Goal: Navigation & Orientation: Find specific page/section

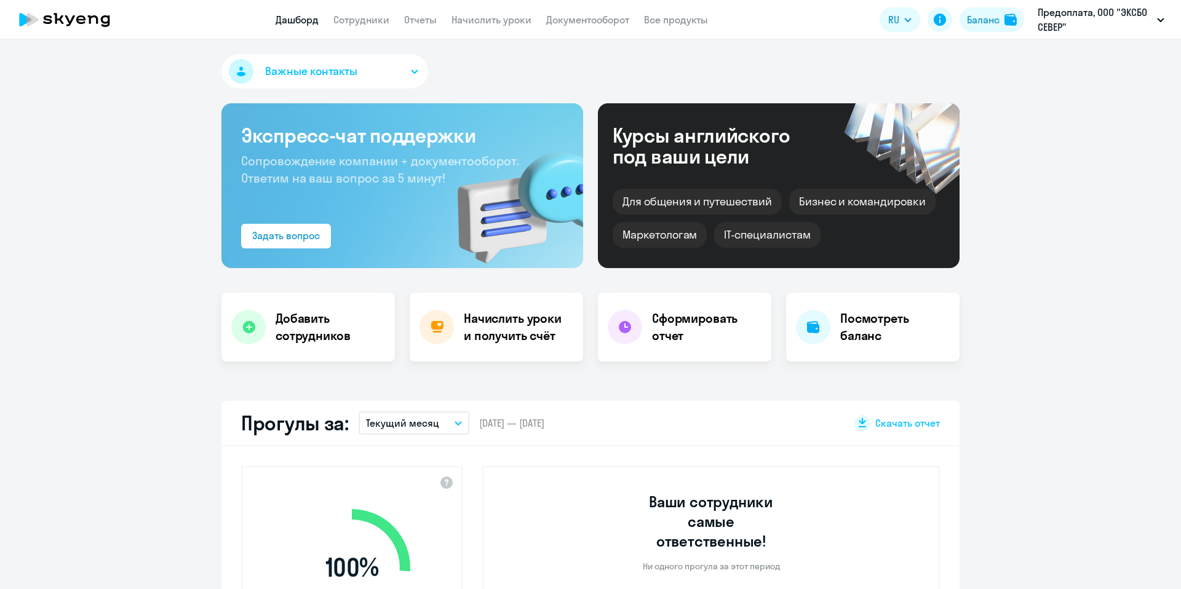
select select "30"
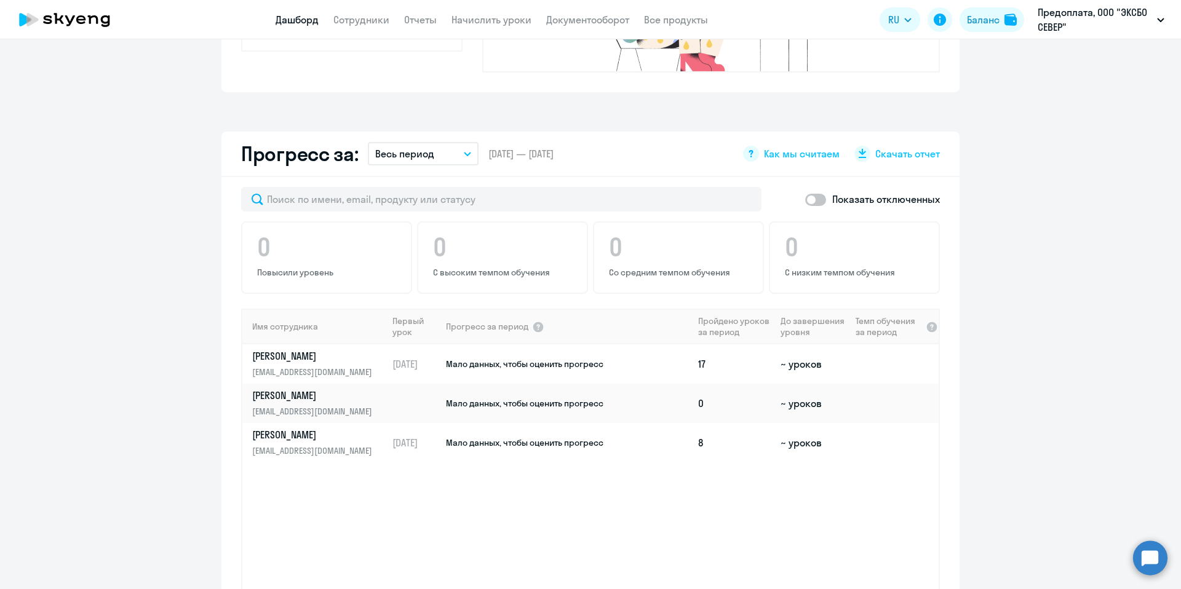
scroll to position [45, 0]
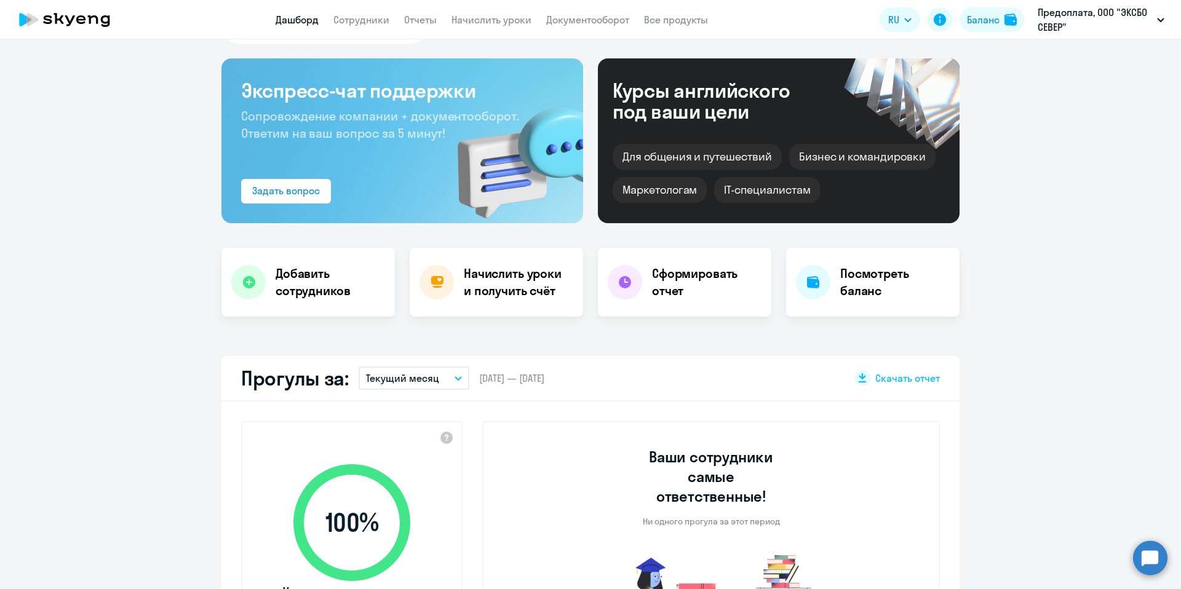
click at [292, 18] on link "Дашборд" at bounding box center [297, 20] width 43 height 12
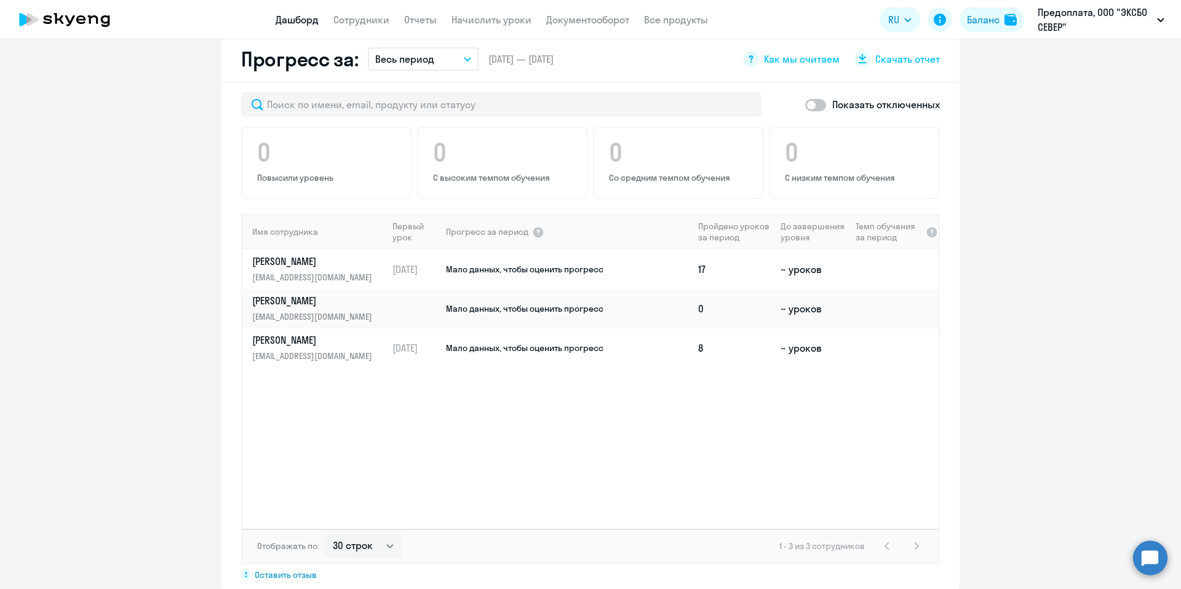
scroll to position [739, 0]
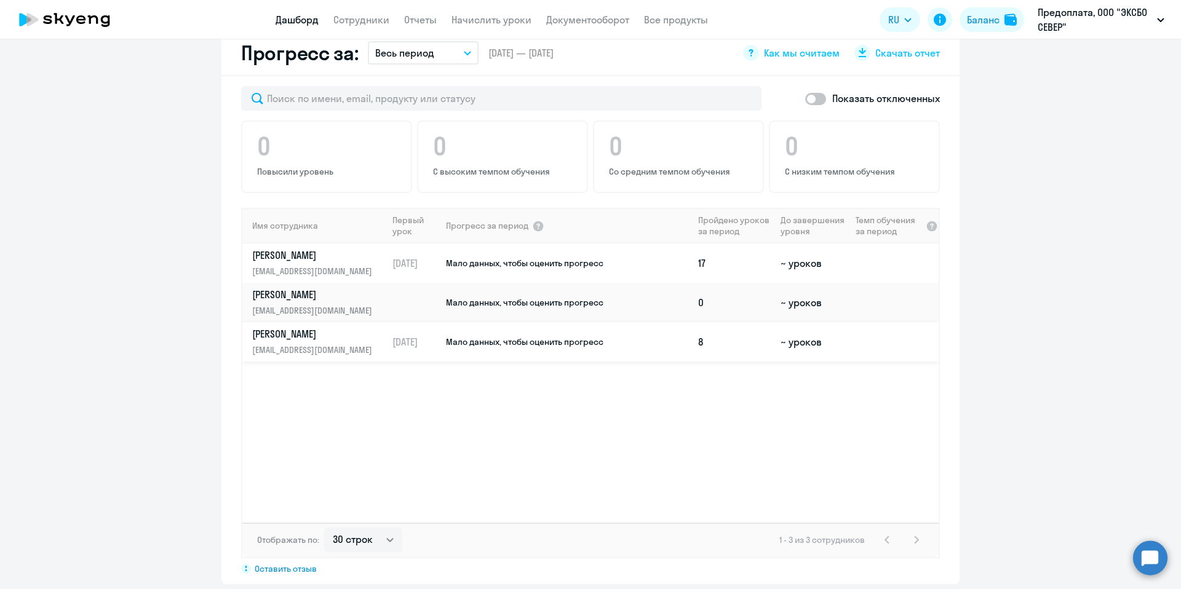
click at [501, 329] on td "Мало данных, чтобы оценить прогресс" at bounding box center [569, 341] width 249 height 39
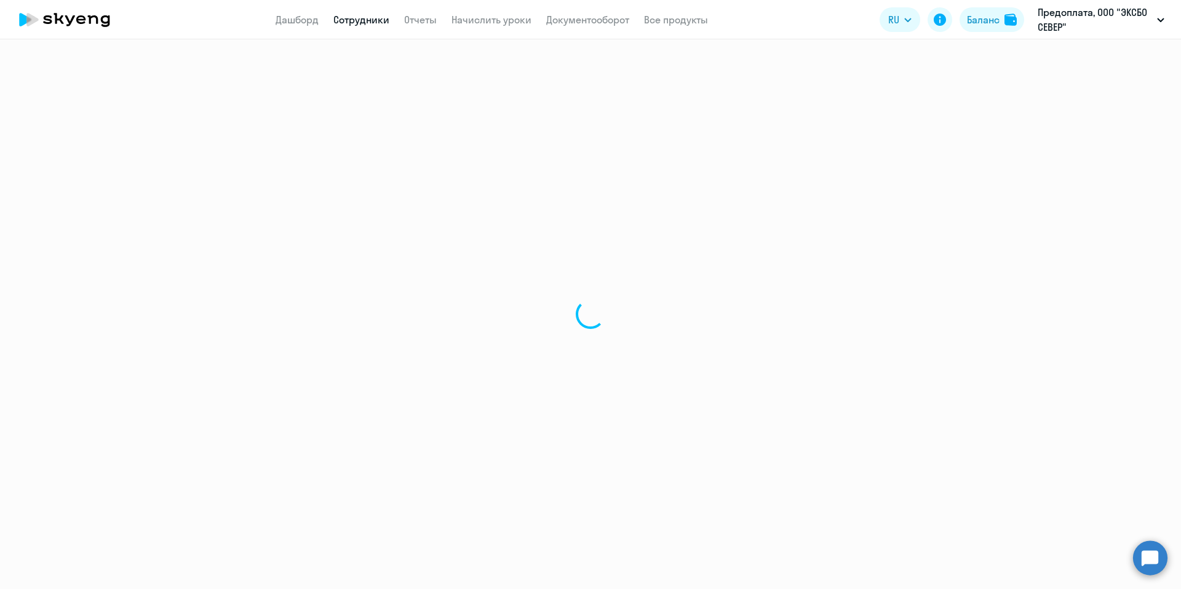
select select "english"
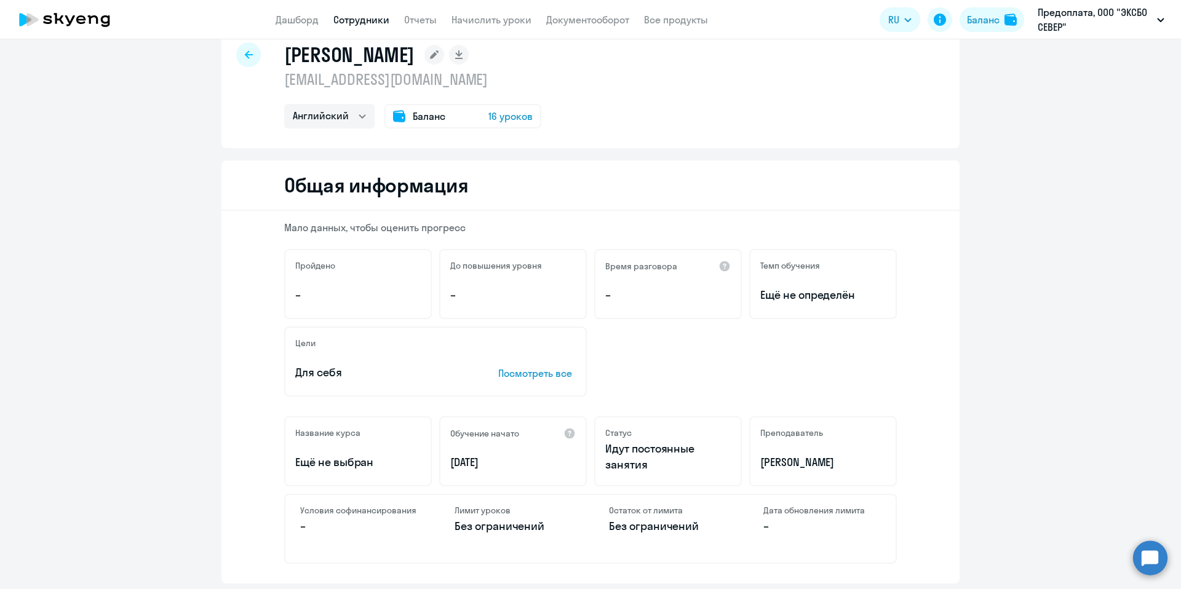
scroll to position [30, 0]
click at [501, 114] on span "16 уроков" at bounding box center [510, 115] width 44 height 15
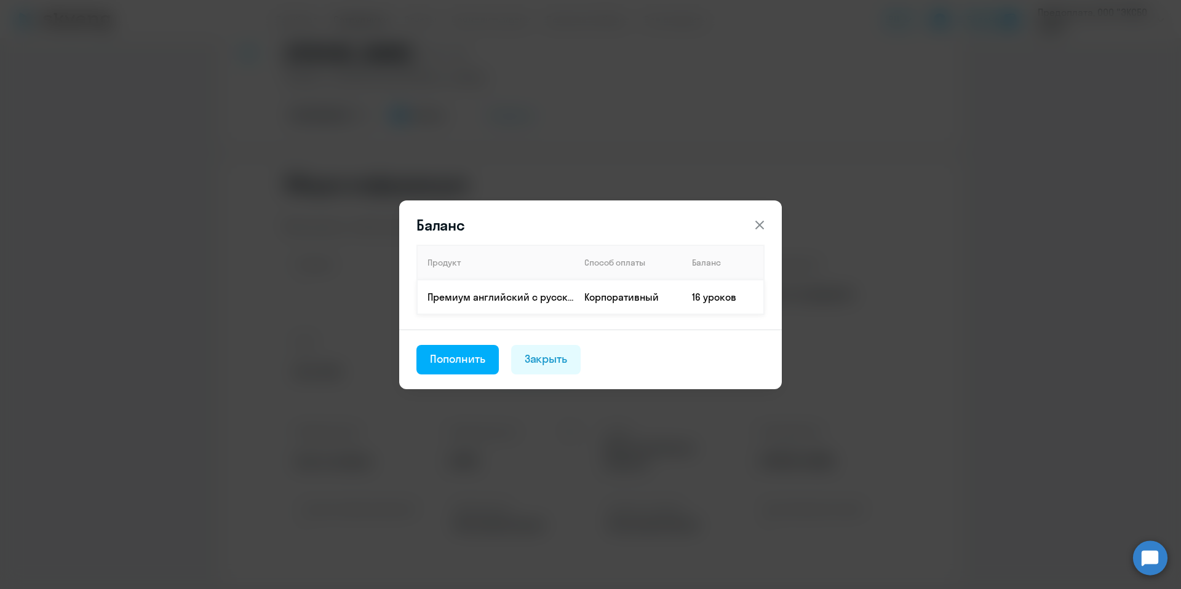
click at [595, 290] on td "Корпоративный" at bounding box center [629, 297] width 108 height 34
click at [450, 364] on div "Пополнить" at bounding box center [457, 359] width 55 height 16
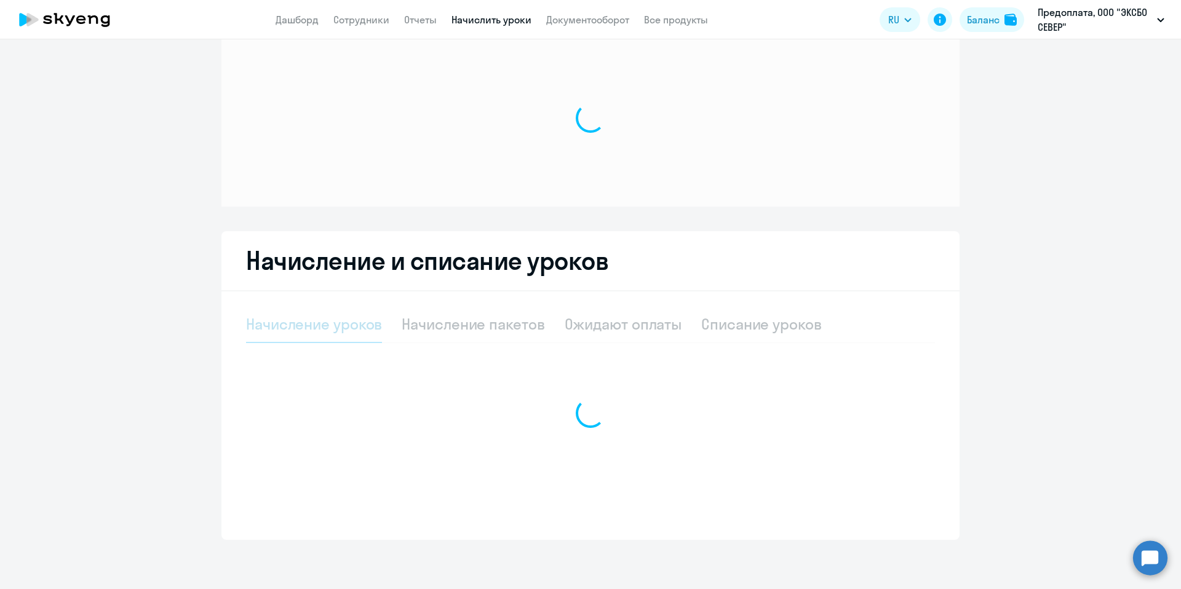
select select "10"
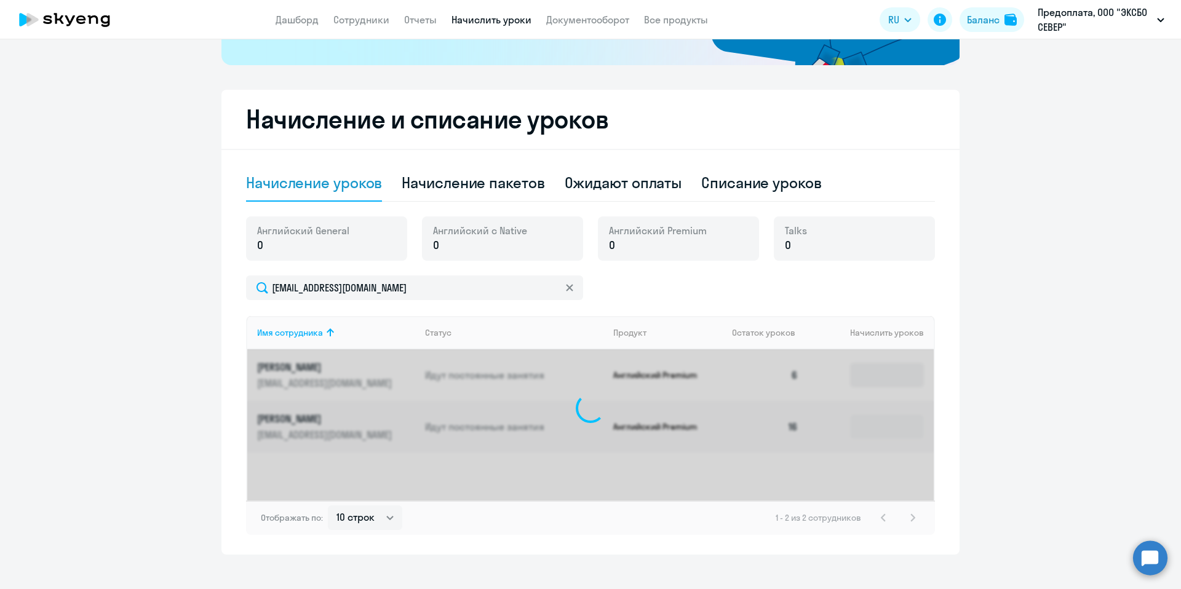
scroll to position [294, 0]
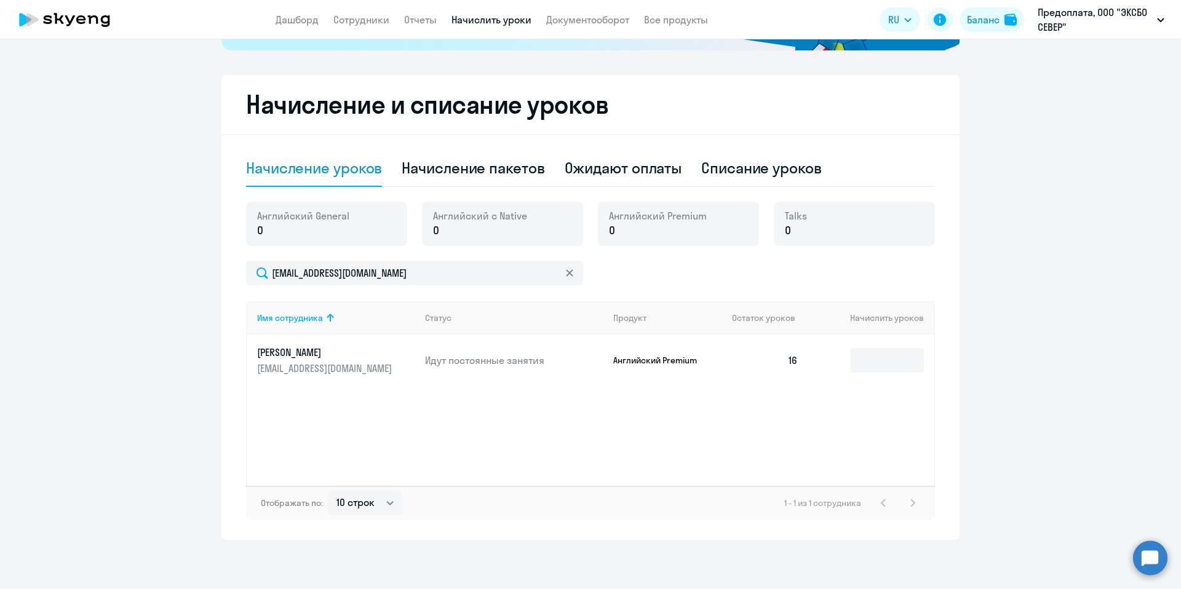
click at [528, 368] on td "Идут постоянные занятия" at bounding box center [509, 361] width 188 height 52
click at [482, 173] on div "Начисление пакетов" at bounding box center [473, 168] width 143 height 20
select select "10"
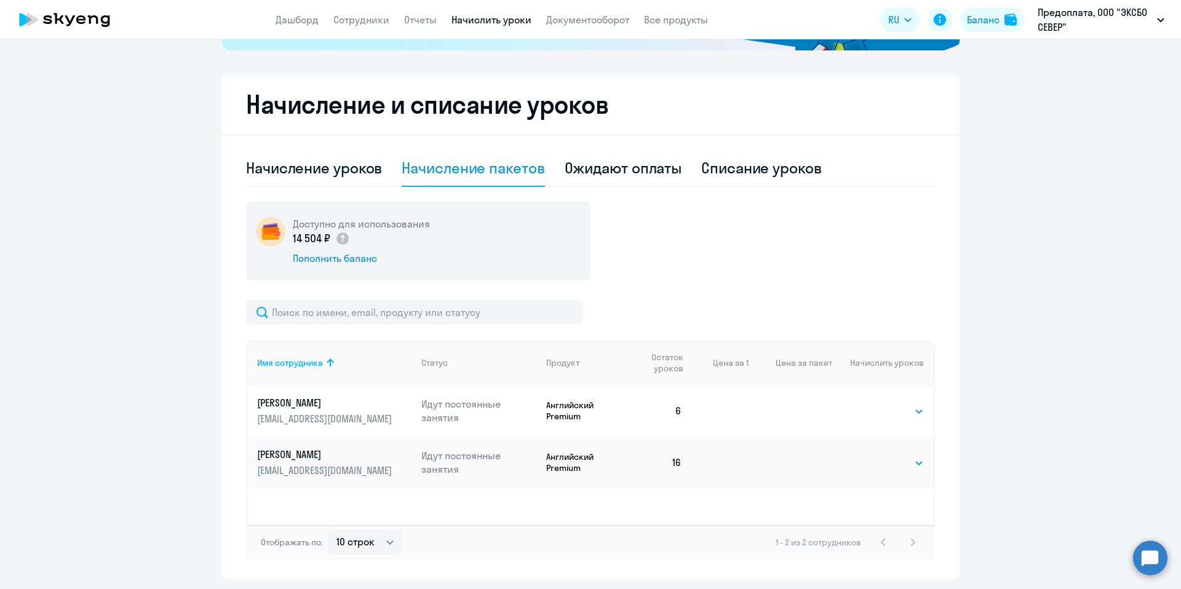
click at [608, 416] on p "Английский Premium" at bounding box center [587, 411] width 83 height 22
click at [894, 412] on select "Выбрать 1" at bounding box center [898, 411] width 50 height 15
select select "1"
click at [873, 404] on select "Выбрать 1" at bounding box center [898, 411] width 50 height 15
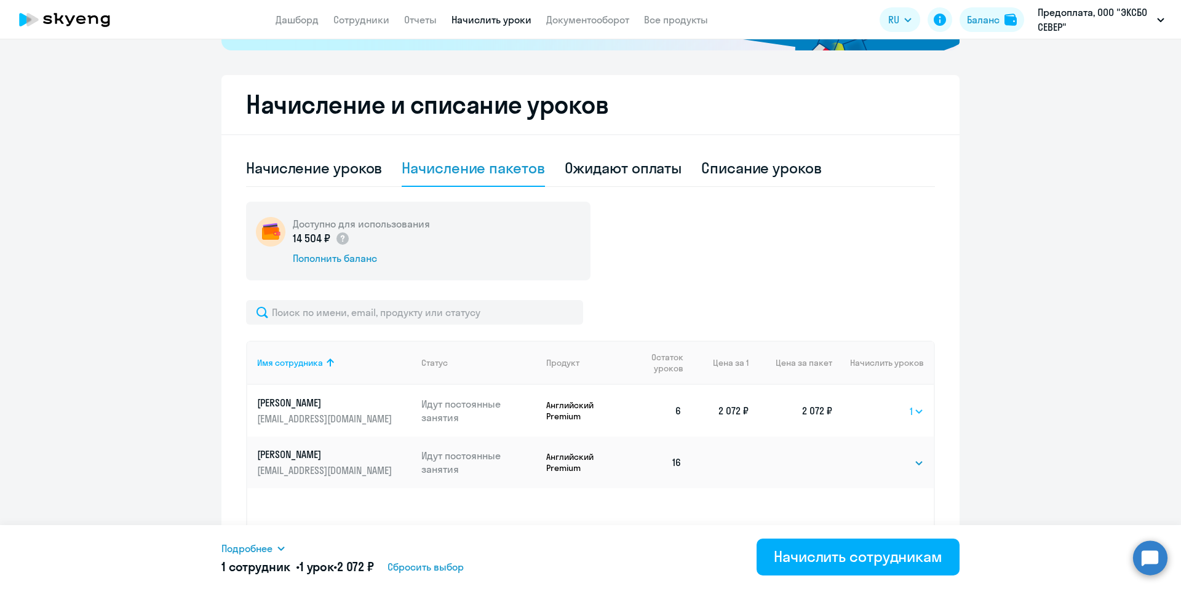
click at [914, 409] on select "Выбрать 1" at bounding box center [917, 411] width 14 height 15
click at [918, 408] on select "Выбрать 1" at bounding box center [917, 411] width 14 height 15
click at [587, 165] on div "Ожидают оплаты" at bounding box center [623, 168] width 117 height 20
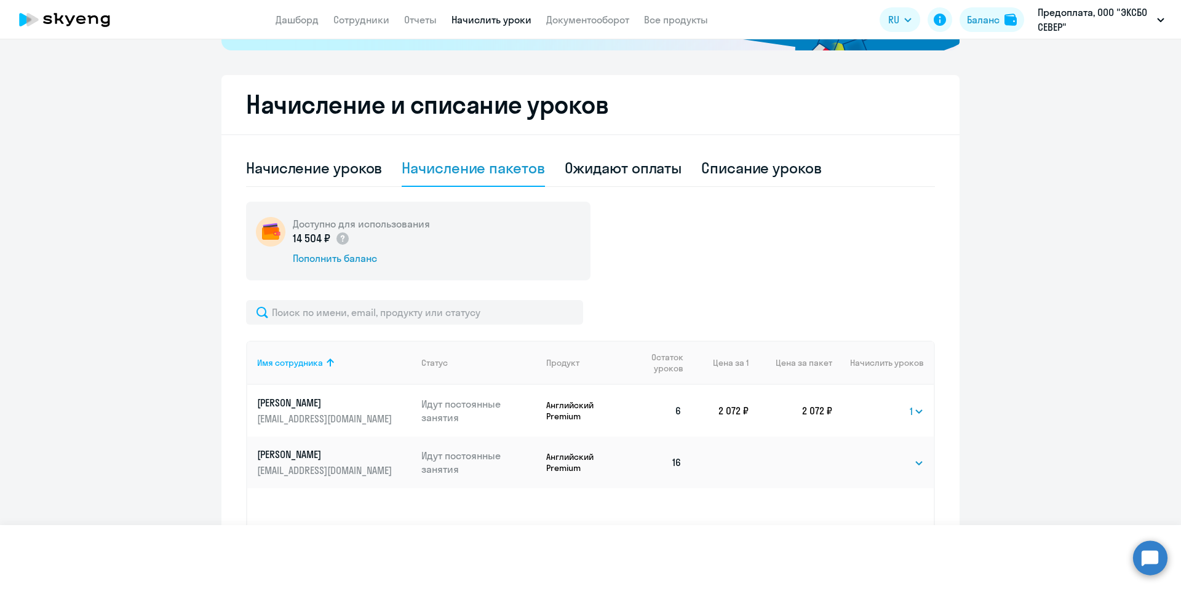
scroll to position [138, 0]
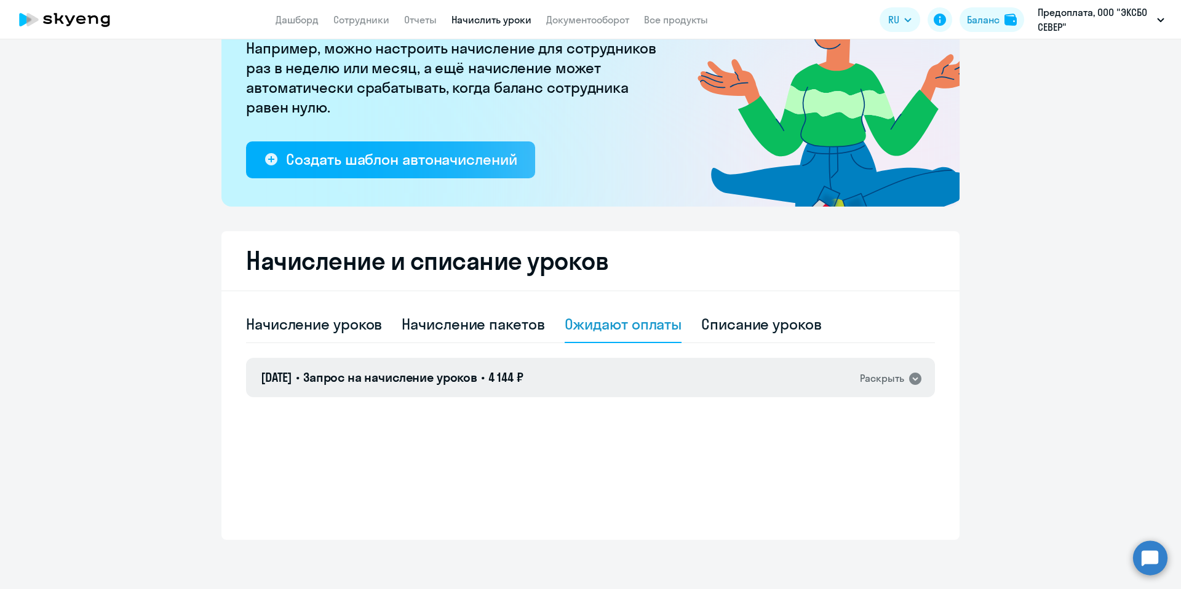
click at [917, 380] on icon at bounding box center [915, 379] width 15 height 15
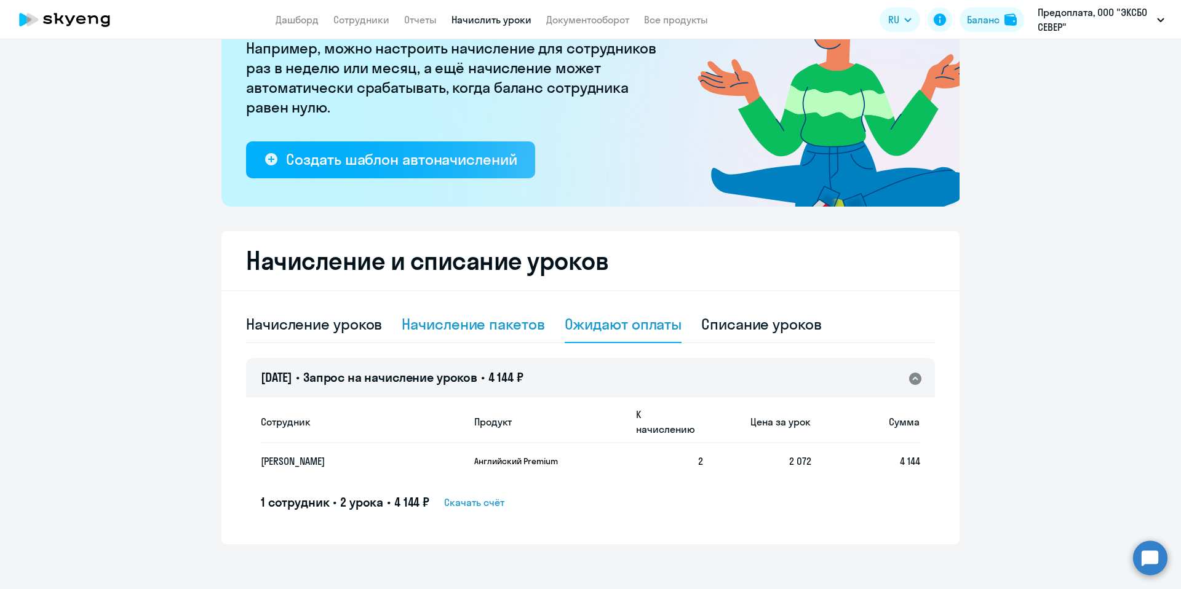
click at [461, 330] on div "Начисление пакетов" at bounding box center [473, 324] width 143 height 20
select select "10"
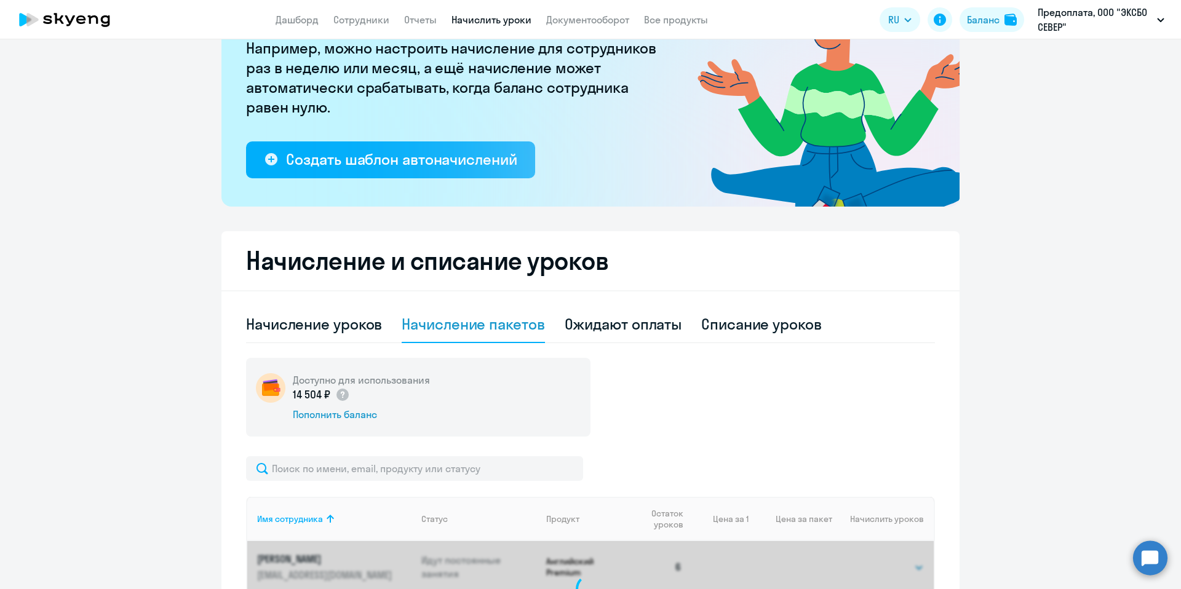
scroll to position [294, 0]
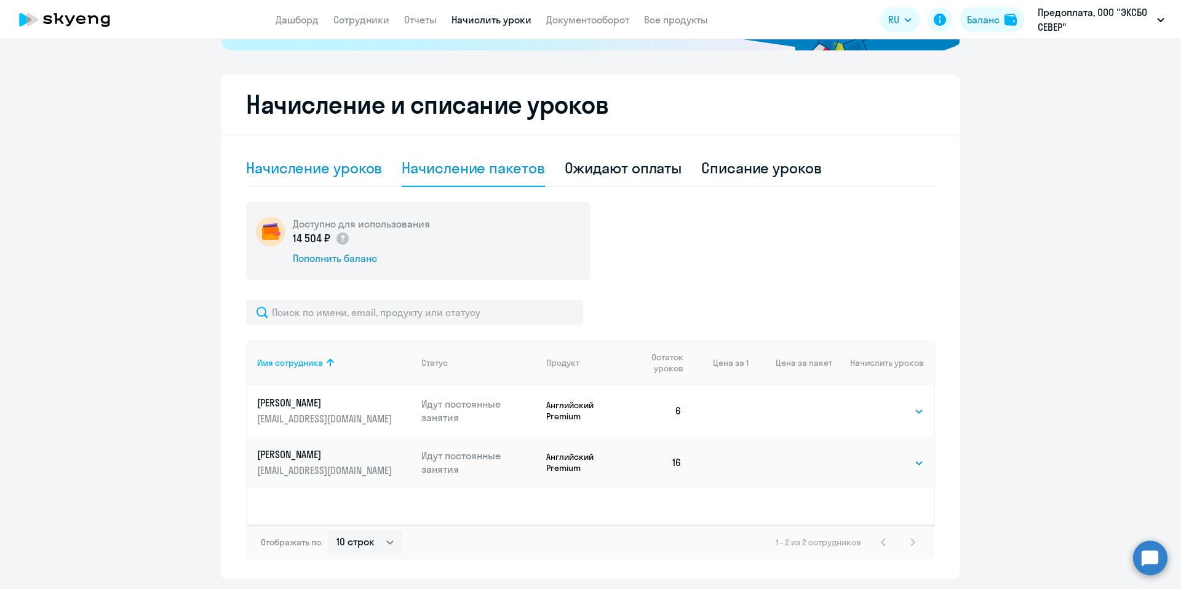
click at [307, 166] on div "Начисление уроков" at bounding box center [314, 168] width 136 height 20
select select "10"
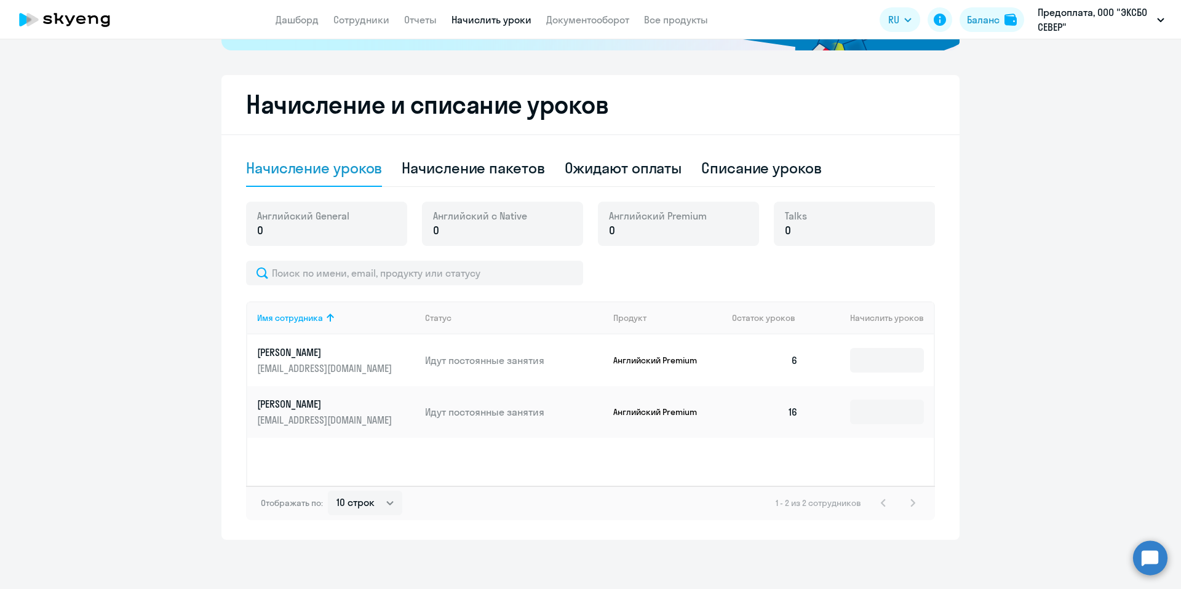
click at [372, 210] on div "Английский General 0" at bounding box center [326, 224] width 161 height 44
drag, startPoint x: 292, startPoint y: 229, endPoint x: 279, endPoint y: 229, distance: 12.3
click at [296, 235] on p "0" at bounding box center [303, 231] width 92 height 16
click at [273, 229] on p "0" at bounding box center [303, 231] width 92 height 16
drag, startPoint x: 259, startPoint y: 237, endPoint x: 538, endPoint y: 214, distance: 279.6
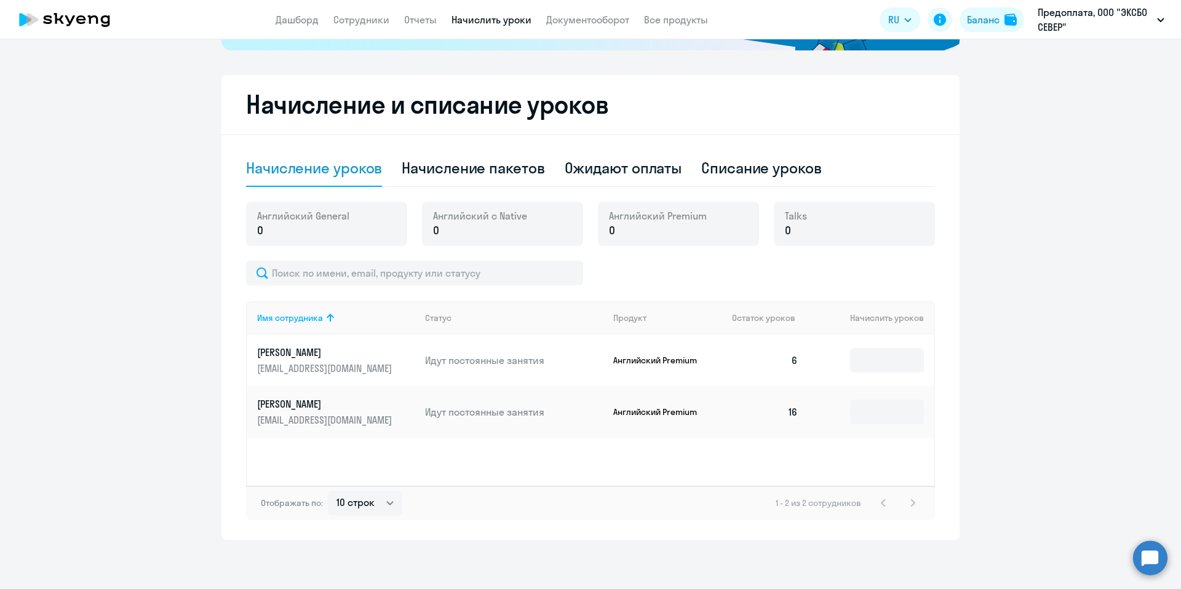
click at [260, 237] on p "0" at bounding box center [303, 231] width 92 height 16
click at [761, 170] on div "Списание уроков" at bounding box center [761, 168] width 121 height 20
select select "10"
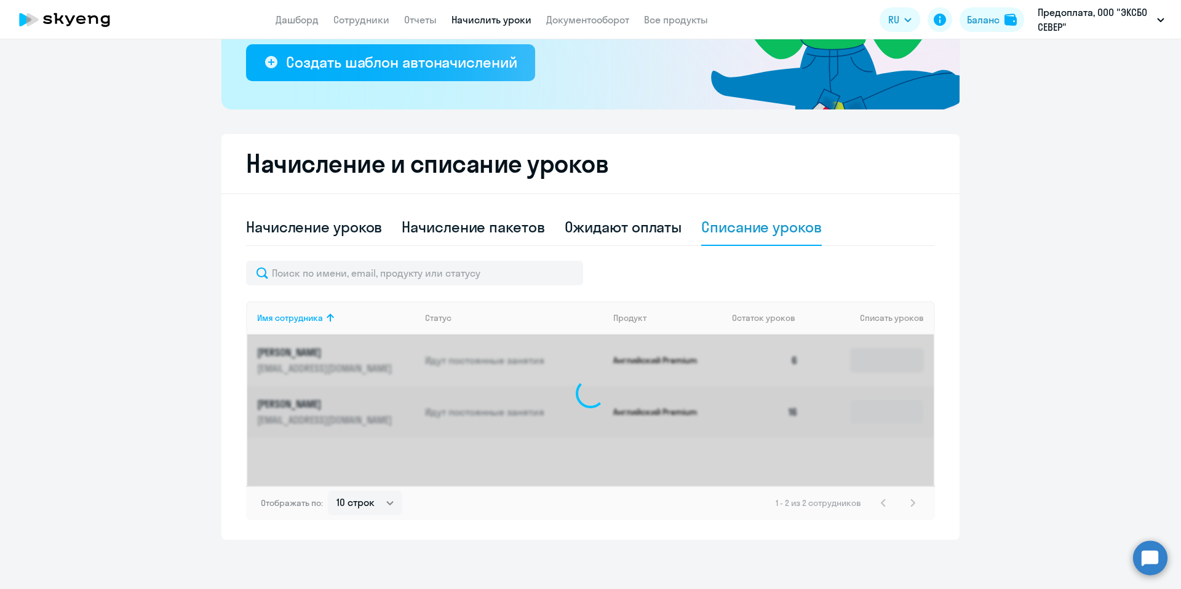
scroll to position [235, 0]
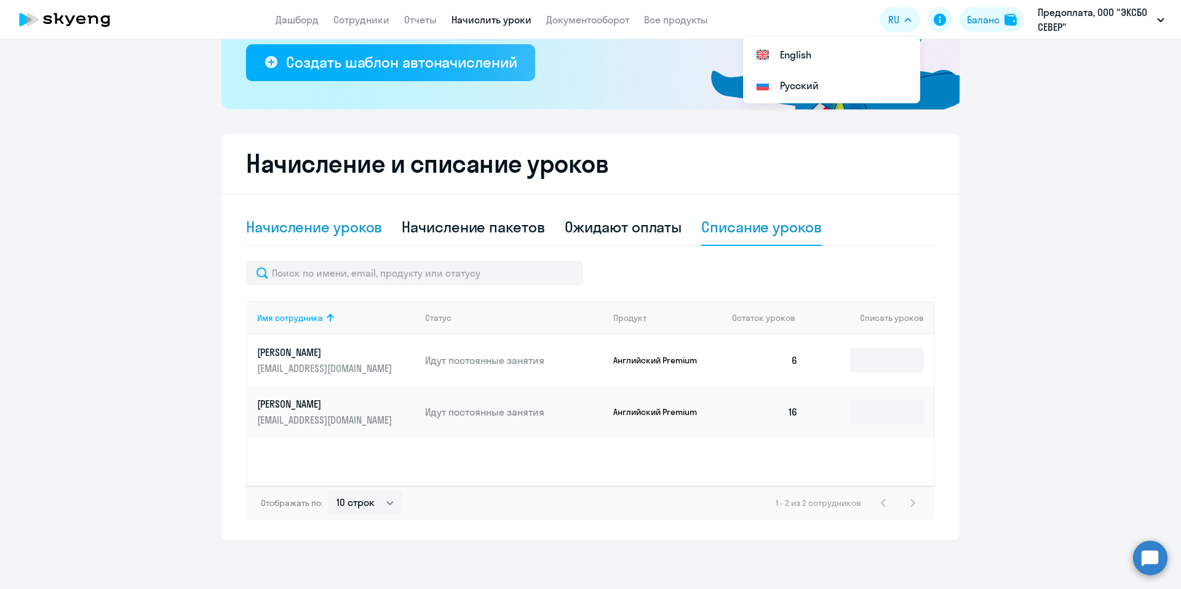
click at [376, 228] on div "Начисление уроков" at bounding box center [314, 227] width 136 height 20
select select "10"
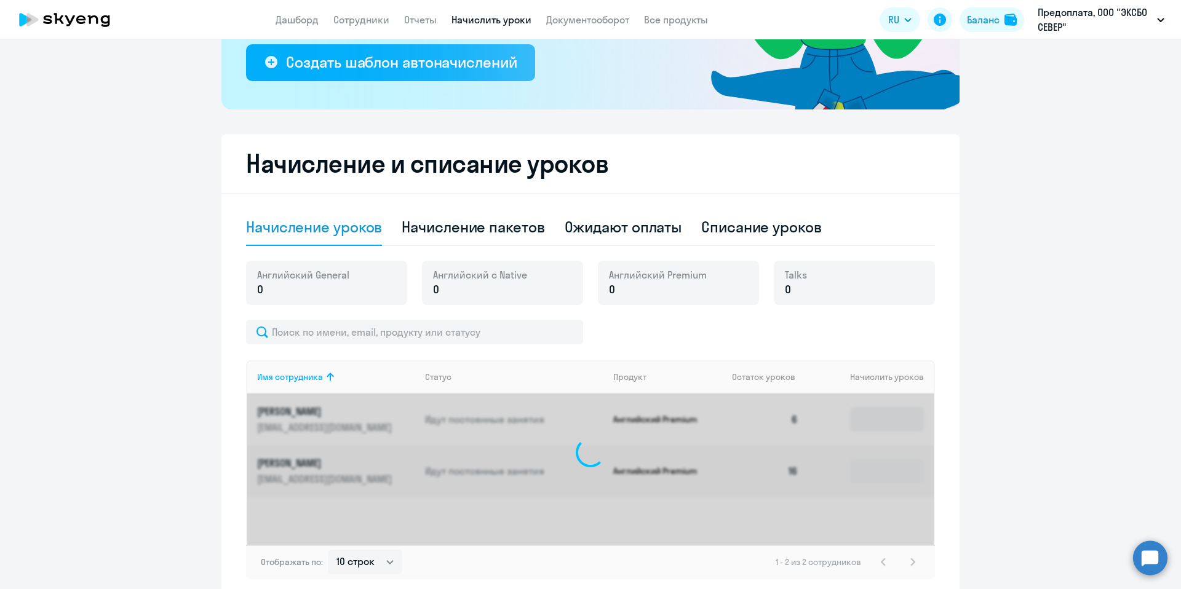
scroll to position [294, 0]
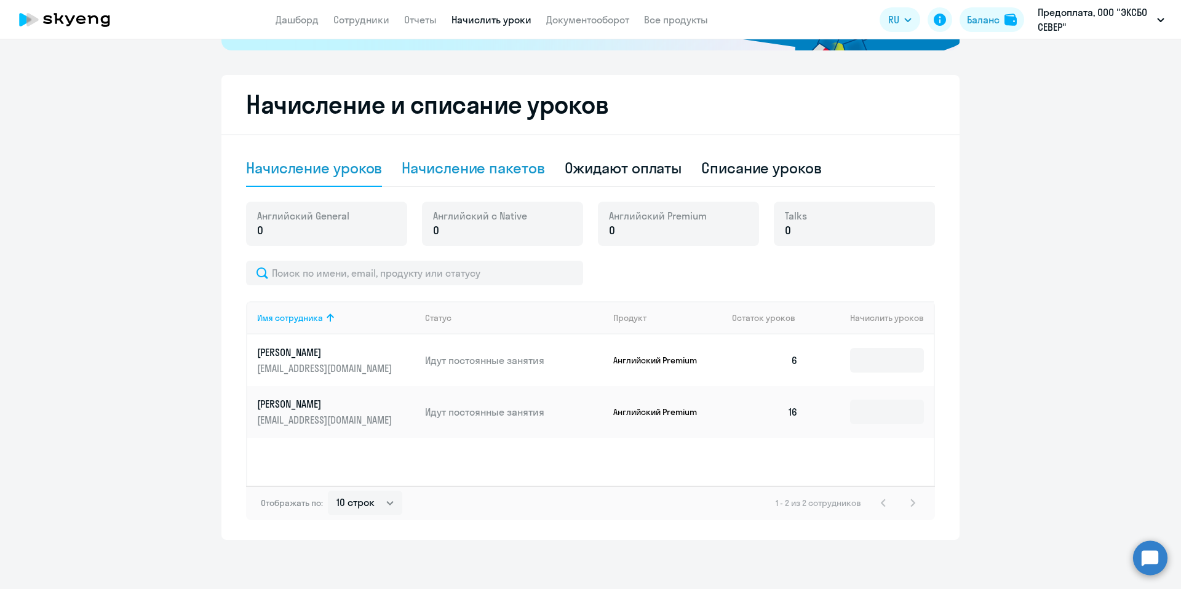
click at [495, 155] on div "Начисление пакетов" at bounding box center [473, 168] width 143 height 37
select select "10"
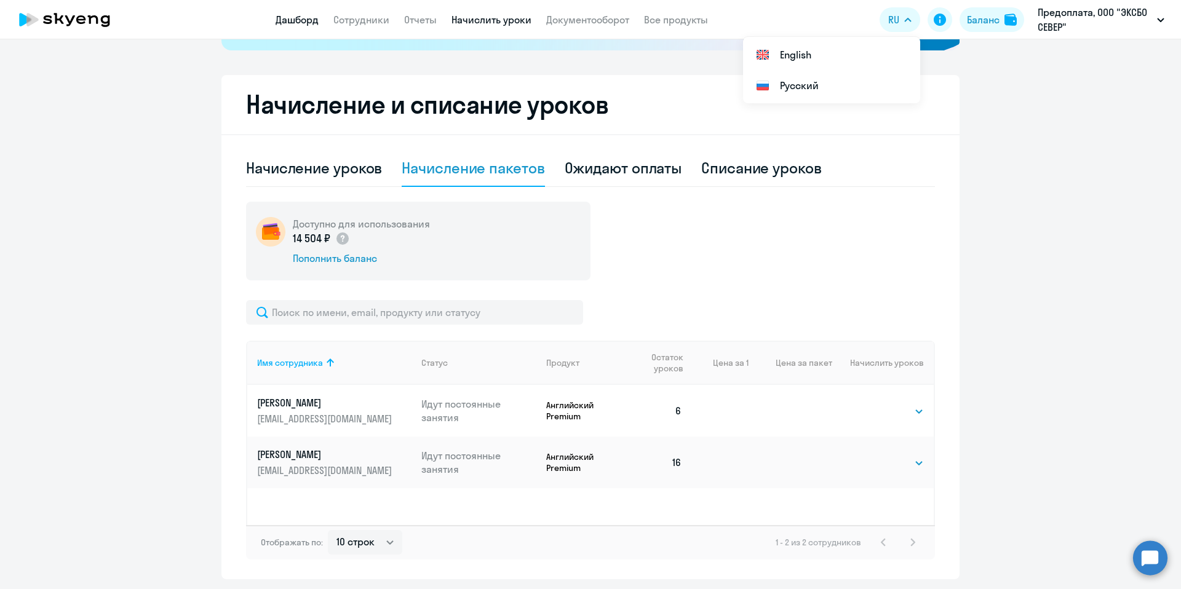
click at [300, 20] on link "Дашборд" at bounding box center [297, 20] width 43 height 12
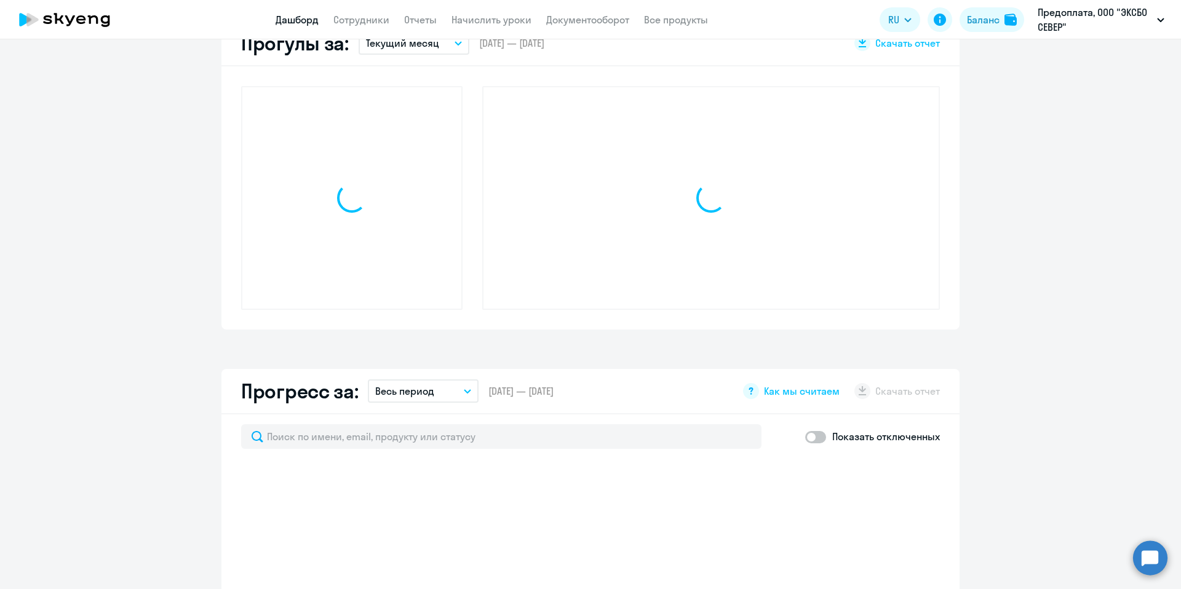
scroll to position [380, 0]
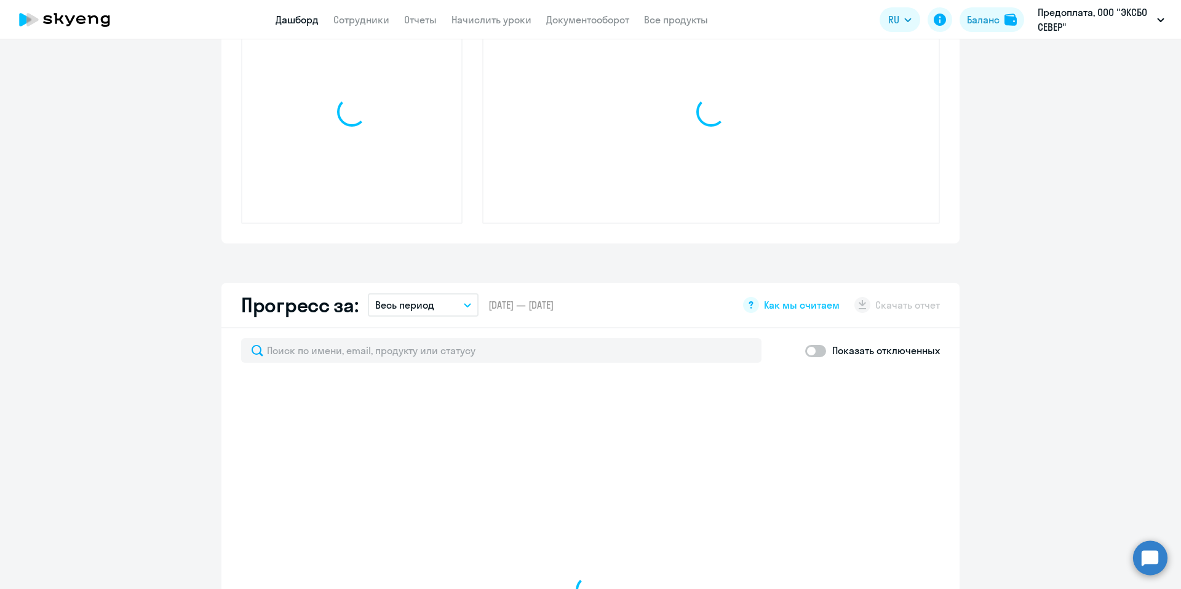
select select "30"
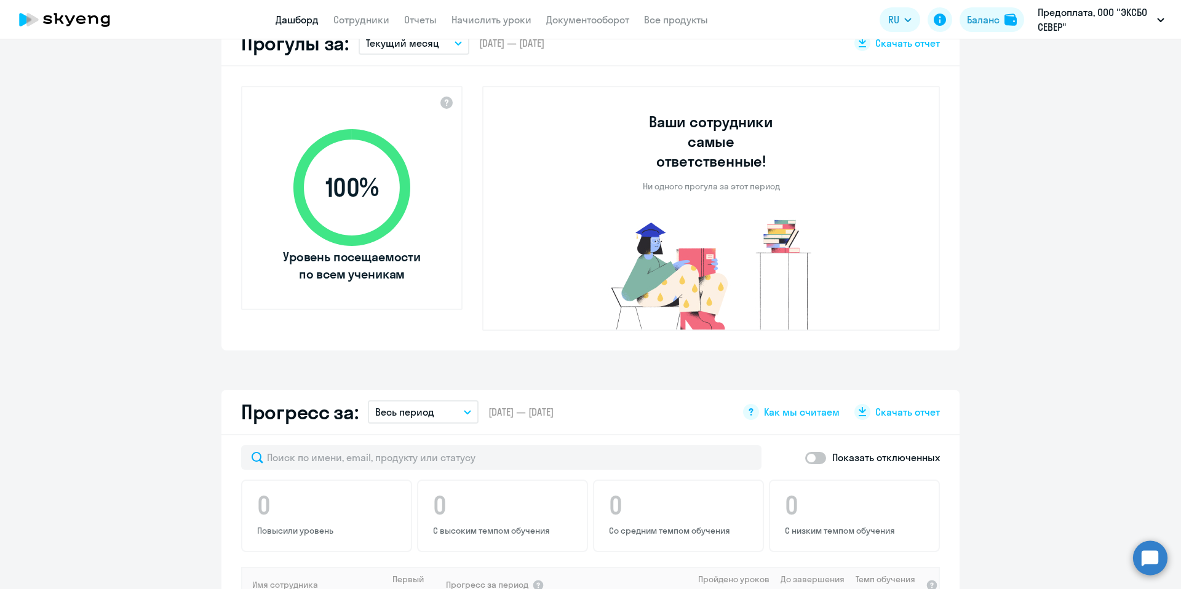
click at [459, 29] on app-header "Дашборд Сотрудники Отчеты Начислить уроки Документооборот Все продукты Дашборд …" at bounding box center [590, 19] width 1181 height 39
click at [462, 23] on link "Начислить уроки" at bounding box center [492, 20] width 80 height 12
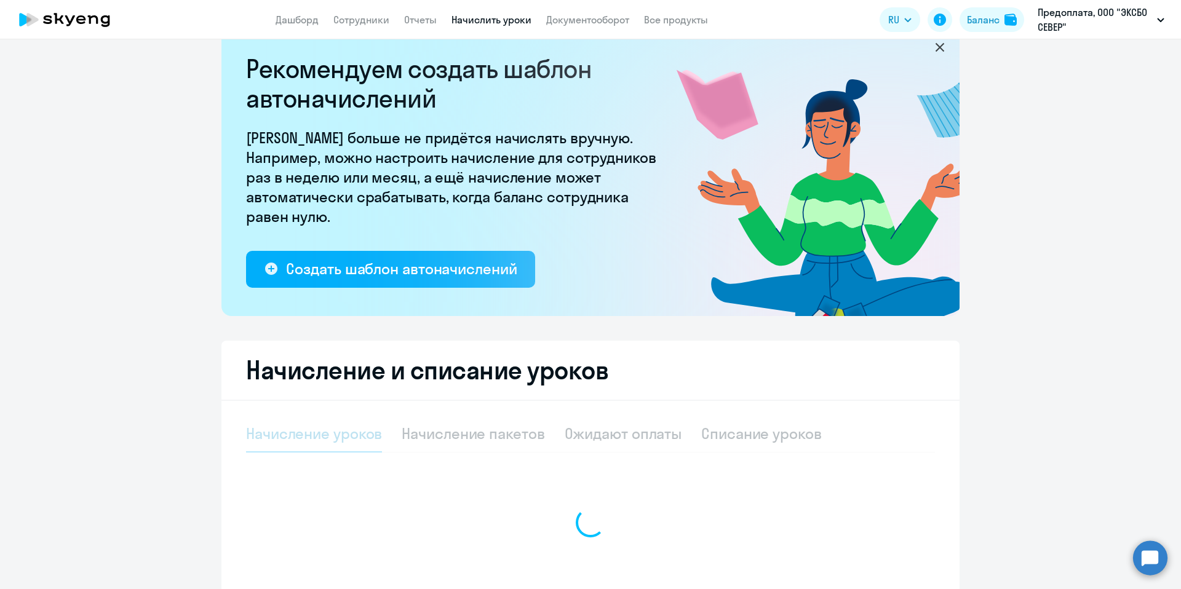
select select "10"
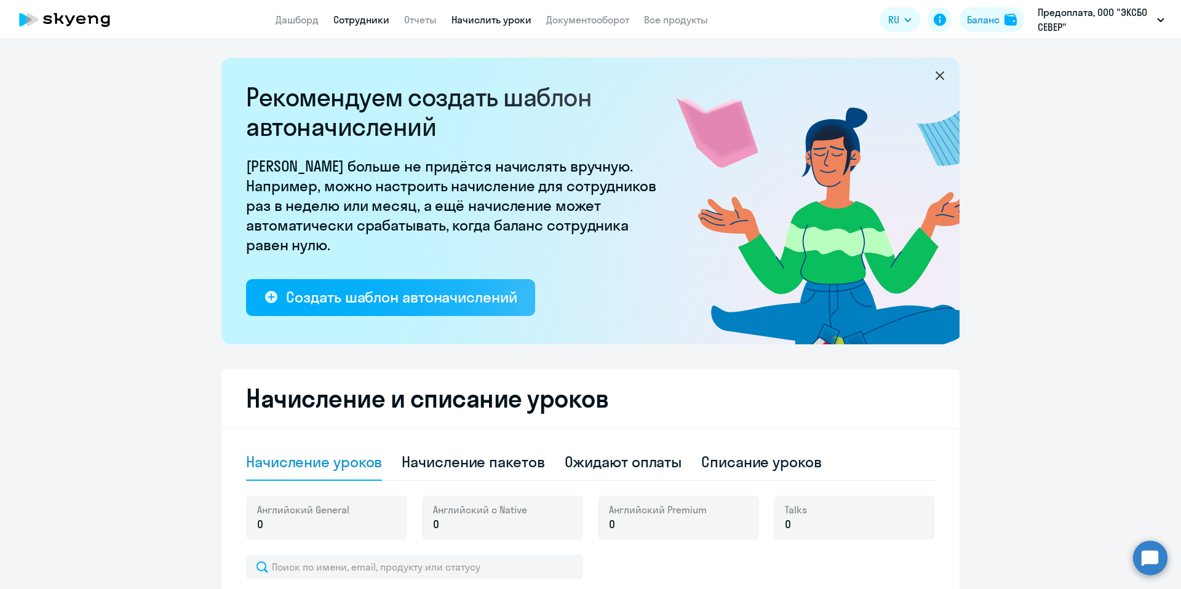
click at [348, 24] on link "Сотрудники" at bounding box center [361, 20] width 56 height 12
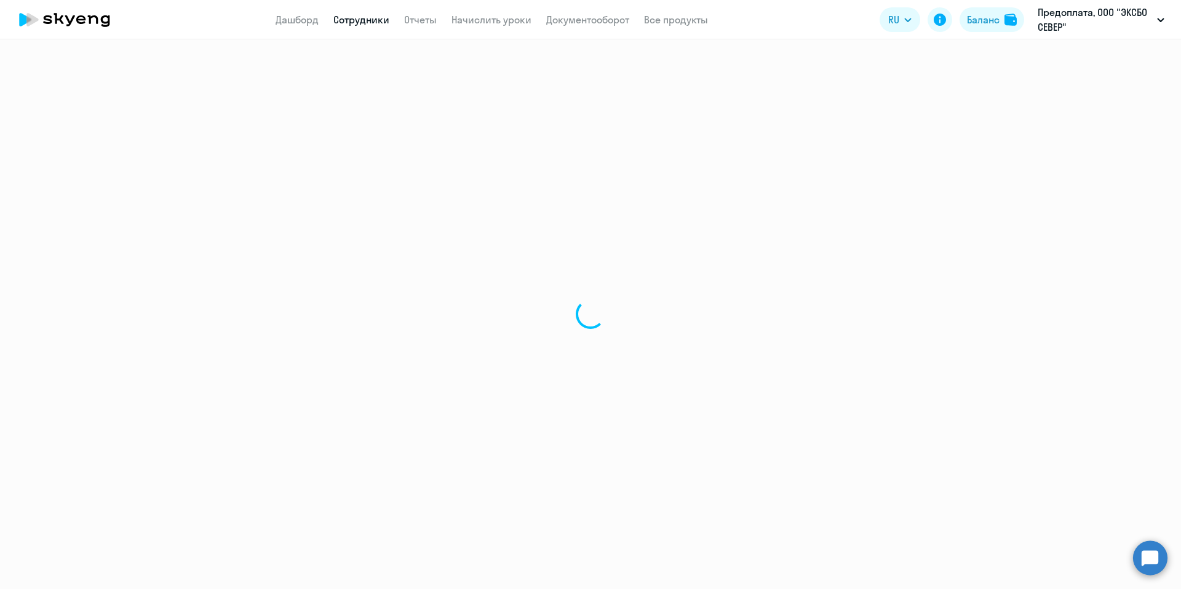
select select "30"
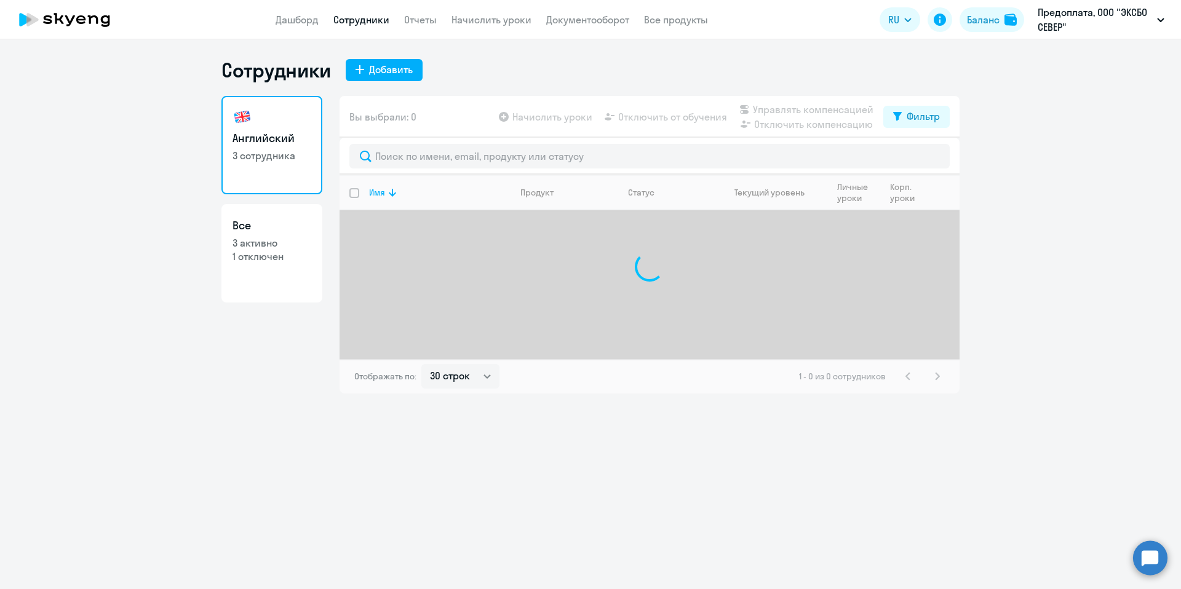
click at [429, 11] on app-header "Дашборд Сотрудники Отчеты Начислить уроки Документооборот Все продукты Дашборд …" at bounding box center [590, 19] width 1181 height 39
click at [424, 15] on link "Отчеты" at bounding box center [420, 20] width 33 height 12
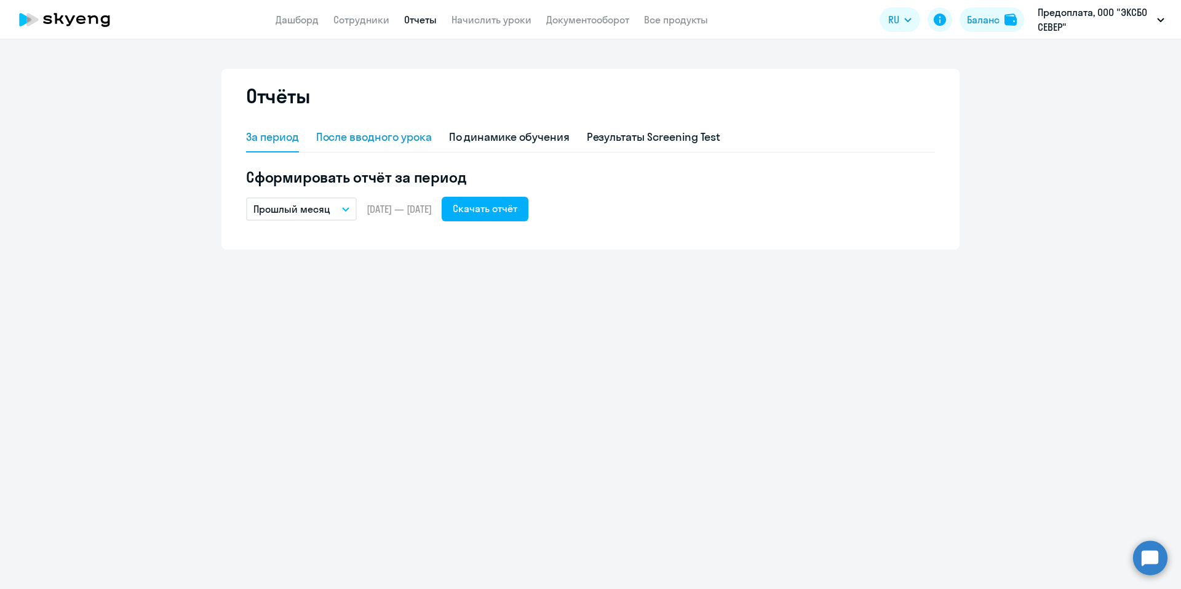
click at [376, 143] on div "После вводного урока" at bounding box center [374, 137] width 116 height 16
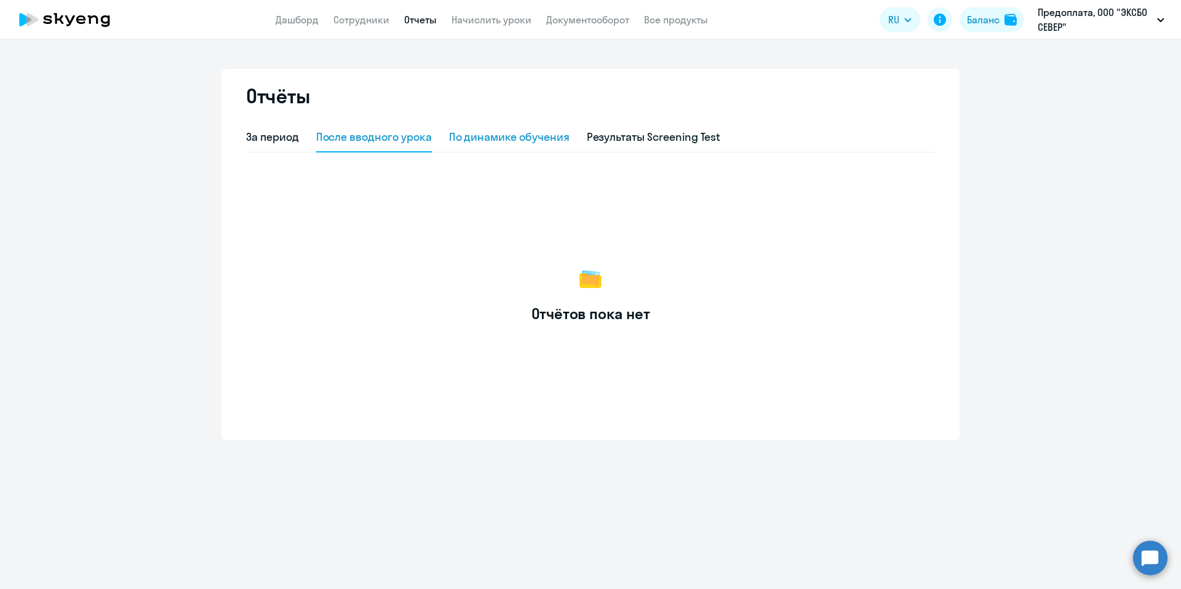
click at [512, 144] on div "По динамике обучения" at bounding box center [509, 137] width 121 height 16
